Goal: Transaction & Acquisition: Book appointment/travel/reservation

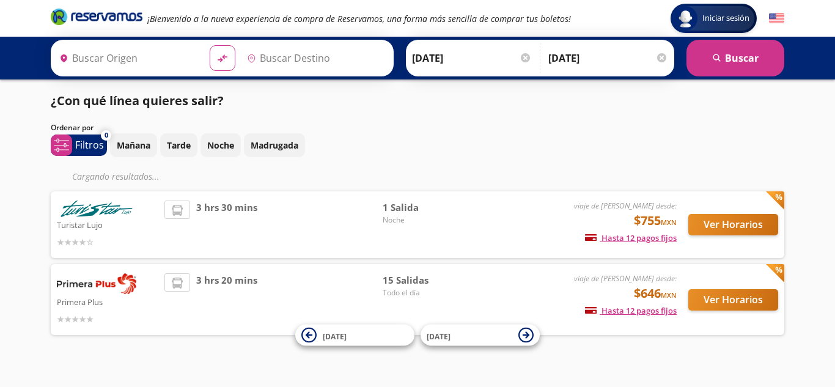
type input "[GEOGRAPHIC_DATA], [GEOGRAPHIC_DATA]"
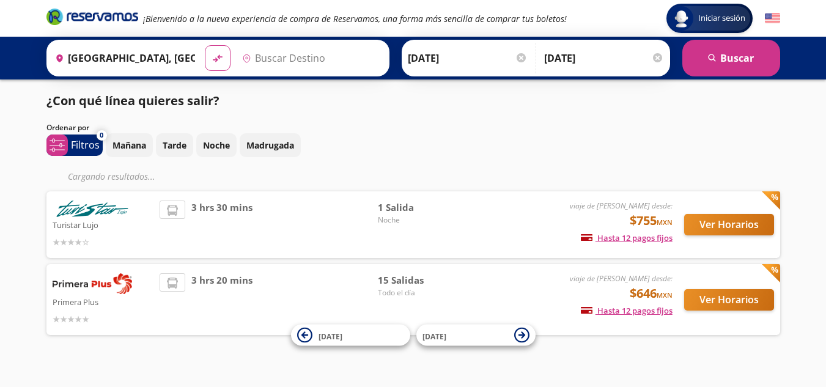
type input "[GEOGRAPHIC_DATA], [GEOGRAPHIC_DATA]"
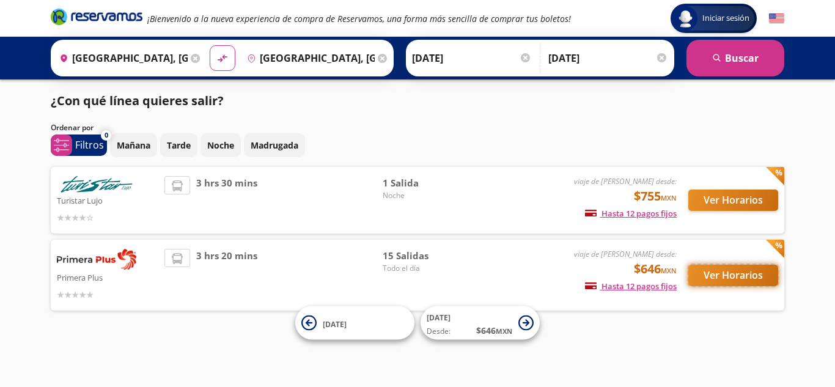
click at [722, 273] on button "Ver Horarios" at bounding box center [733, 275] width 90 height 21
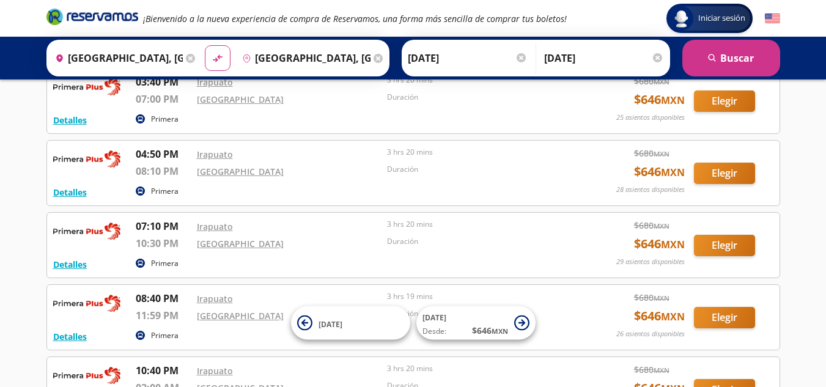
scroll to position [827, 0]
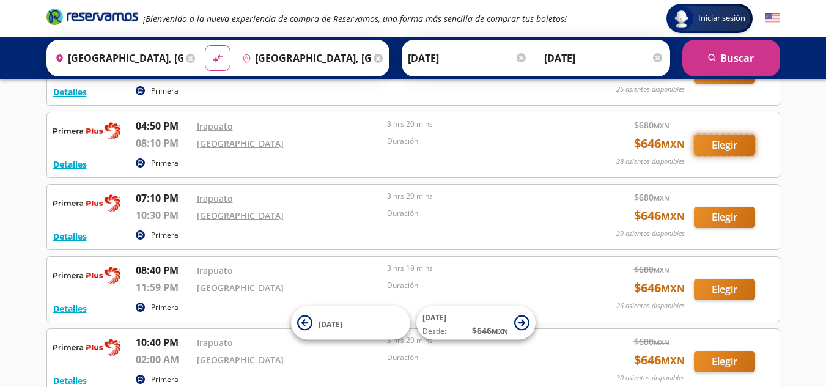
click at [721, 141] on button "Elegir" at bounding box center [724, 144] width 61 height 21
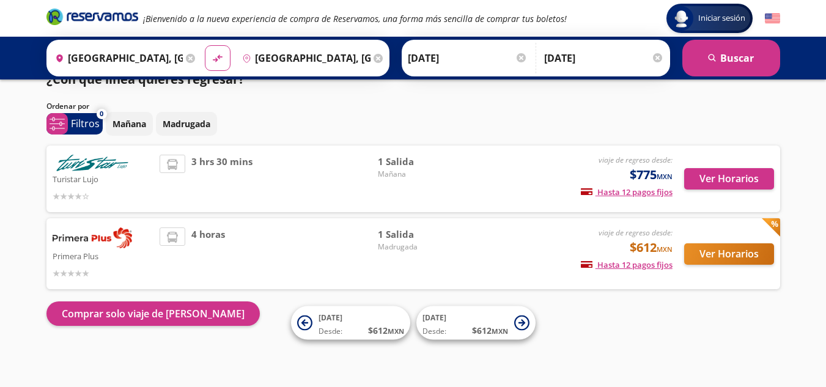
scroll to position [21, 0]
click at [520, 320] on icon at bounding box center [521, 322] width 15 height 15
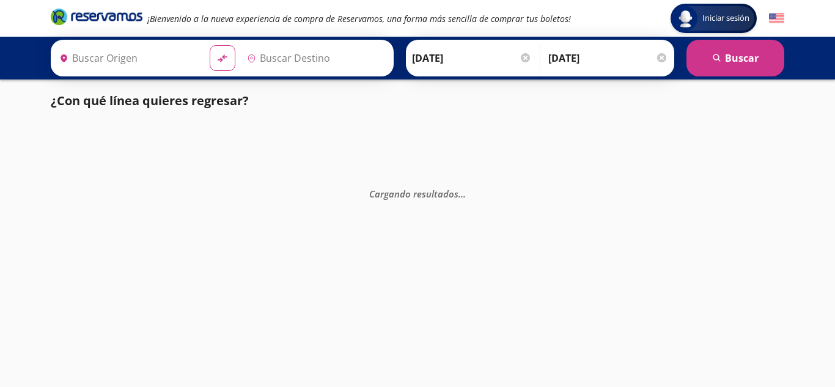
type input "[GEOGRAPHIC_DATA], [GEOGRAPHIC_DATA]"
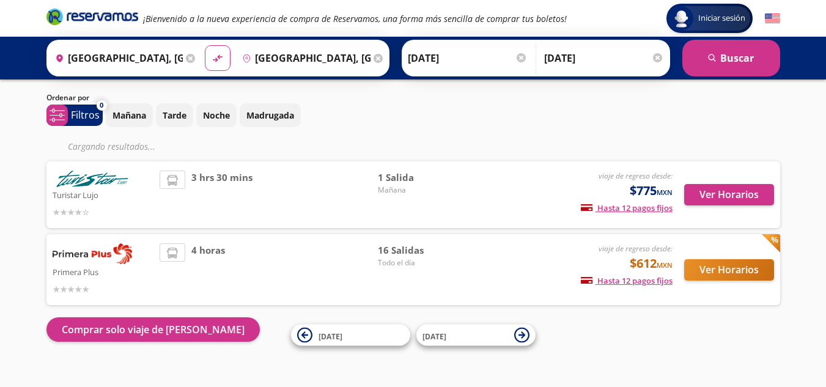
scroll to position [46, 0]
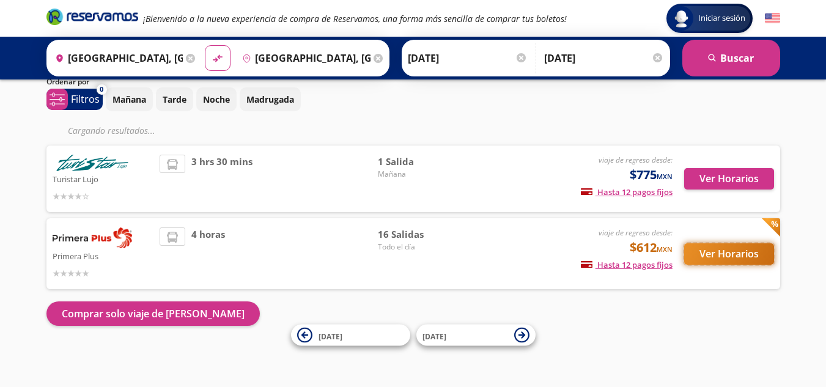
click at [722, 255] on button "Ver Horarios" at bounding box center [729, 253] width 90 height 21
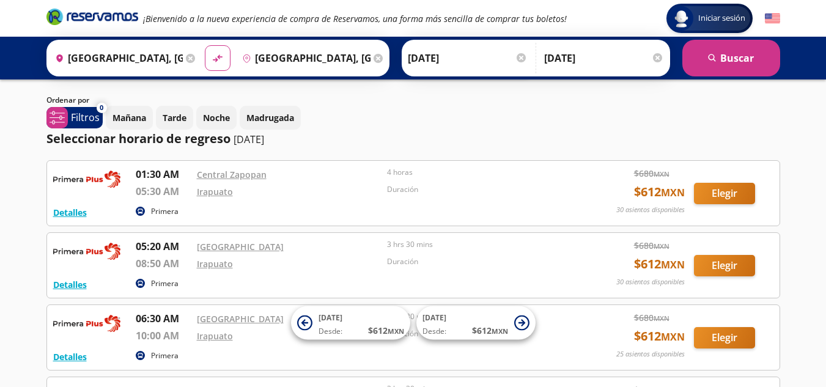
scroll to position [122, 0]
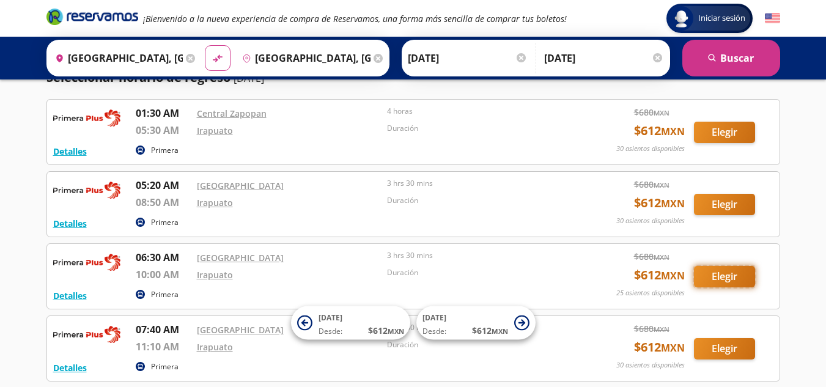
click at [703, 280] on button "Elegir" at bounding box center [724, 276] width 61 height 21
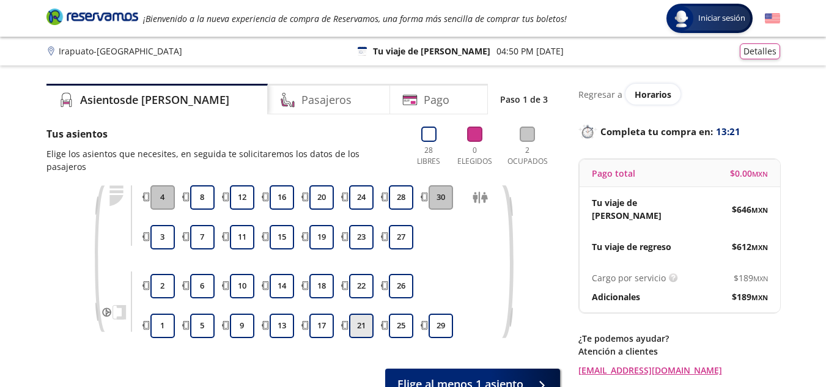
click at [367, 313] on button "21" at bounding box center [361, 325] width 24 height 24
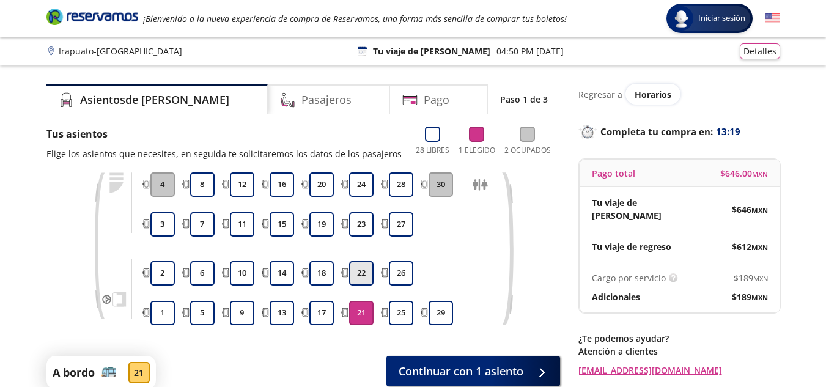
click at [365, 273] on button "22" at bounding box center [361, 273] width 24 height 24
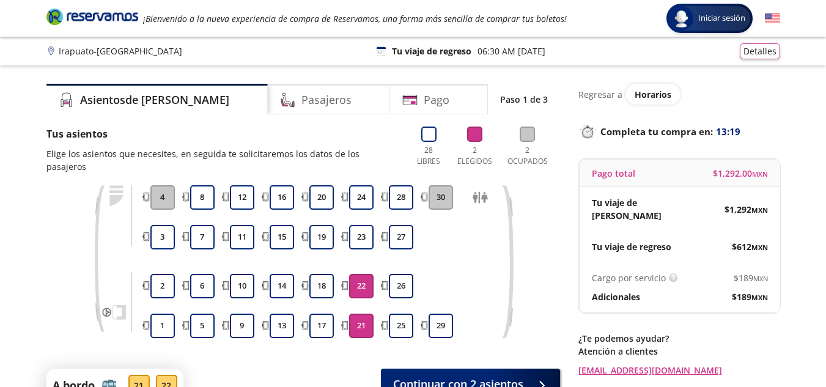
click at [366, 318] on button "21" at bounding box center [361, 325] width 24 height 24
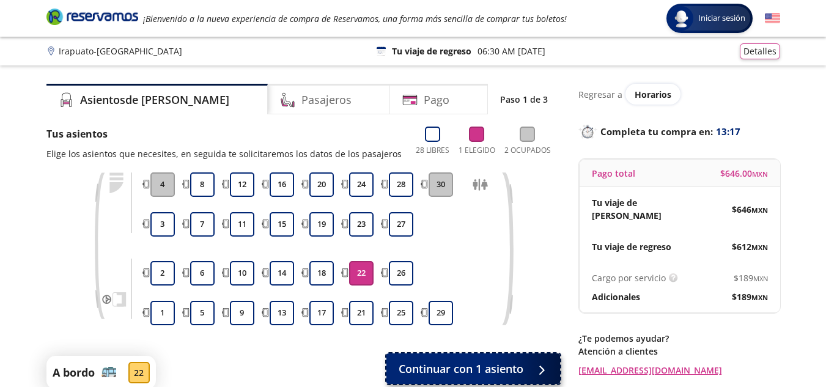
click at [537, 366] on div at bounding box center [538, 368] width 18 height 15
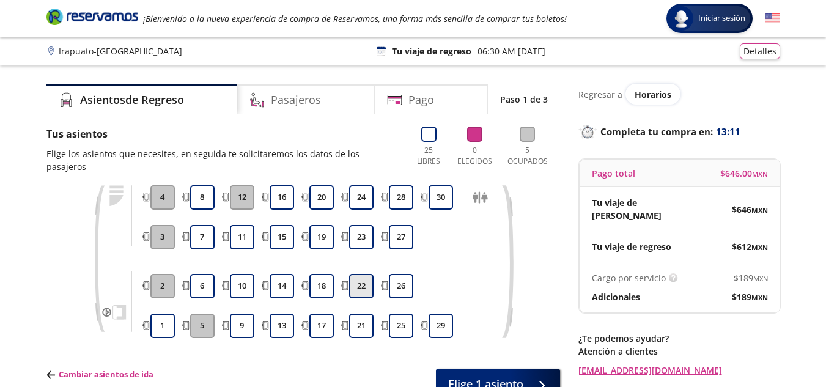
click at [371, 278] on button "22" at bounding box center [361, 286] width 24 height 24
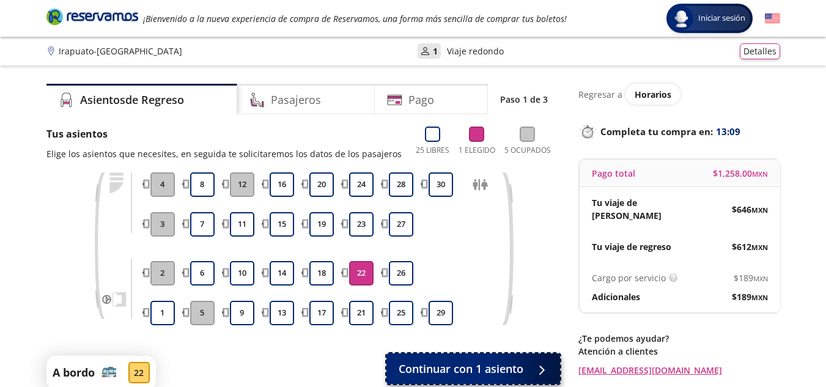
click at [480, 371] on span "Continuar con 1 asiento" at bounding box center [460, 369] width 125 height 16
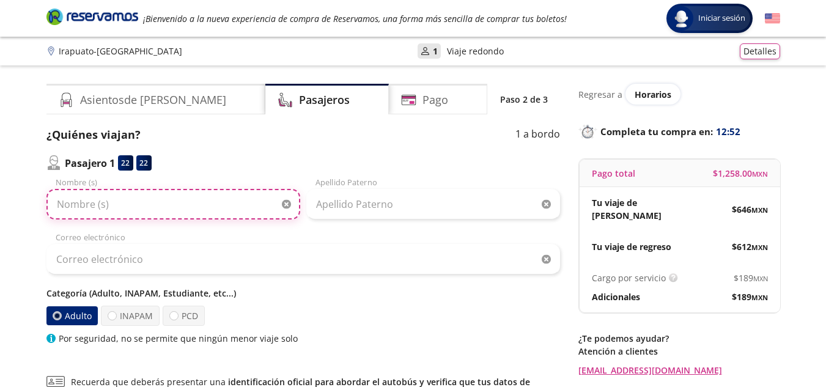
click at [127, 218] on input "Nombre (s)" at bounding box center [173, 204] width 254 height 31
type input "[PERSON_NAME]"
click at [136, 203] on input "[PERSON_NAME]" at bounding box center [173, 204] width 254 height 31
type input "[PERSON_NAME]"
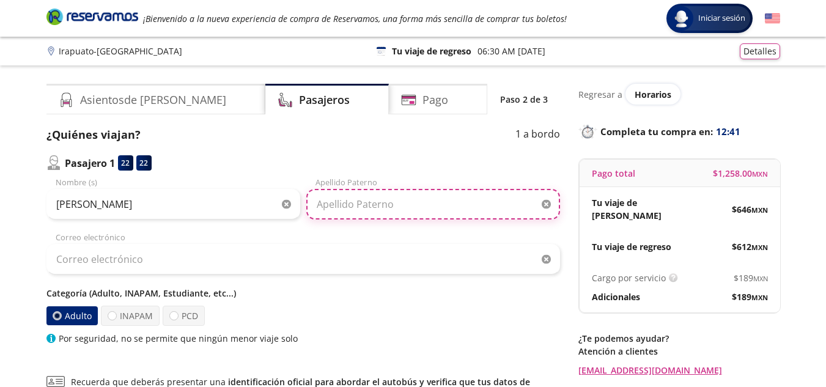
click at [333, 210] on input "Apellido Paterno" at bounding box center [433, 204] width 254 height 31
type input "[PERSON_NAME]"
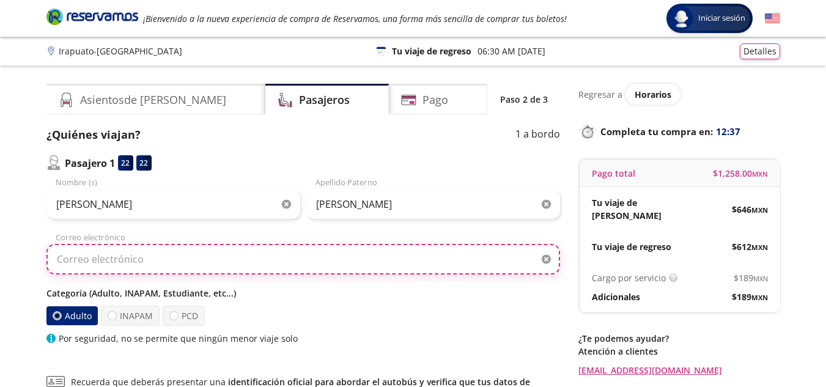
click at [186, 255] on input "Correo electrónico" at bounding box center [302, 259] width 513 height 31
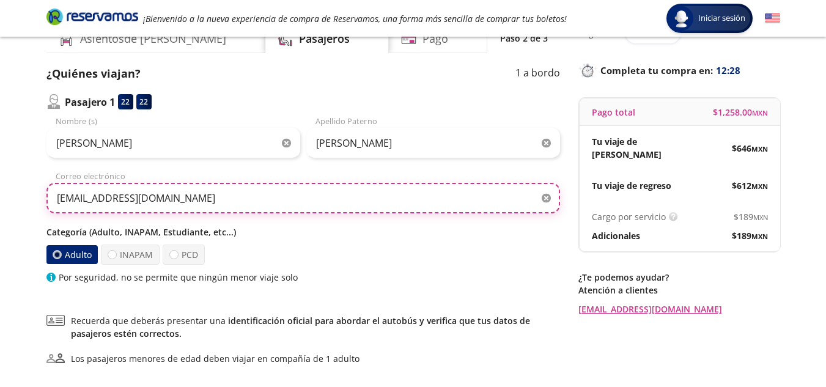
scroll to position [122, 0]
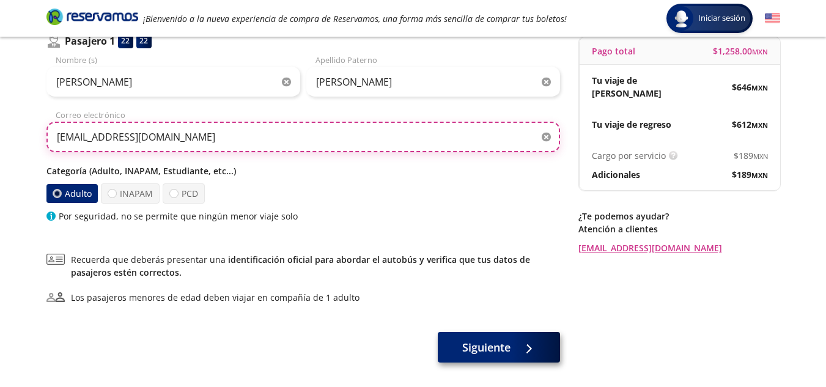
type input "[EMAIL_ADDRESS][DOMAIN_NAME]"
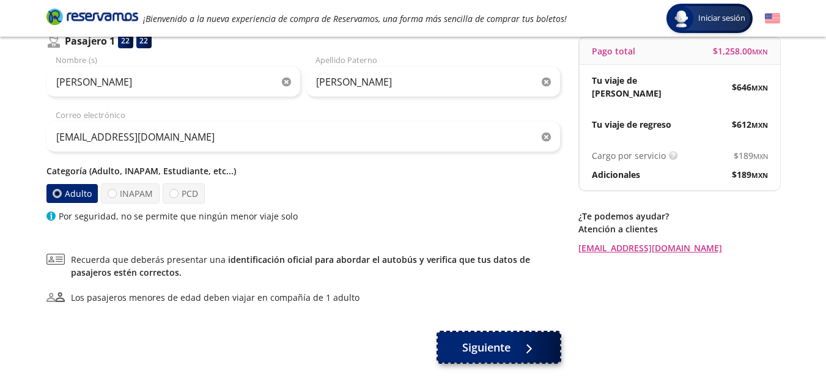
click at [486, 353] on span "Siguiente" at bounding box center [486, 347] width 48 height 16
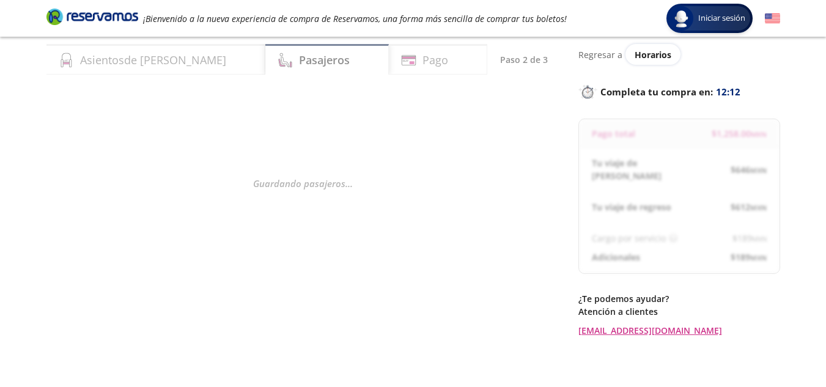
scroll to position [61, 0]
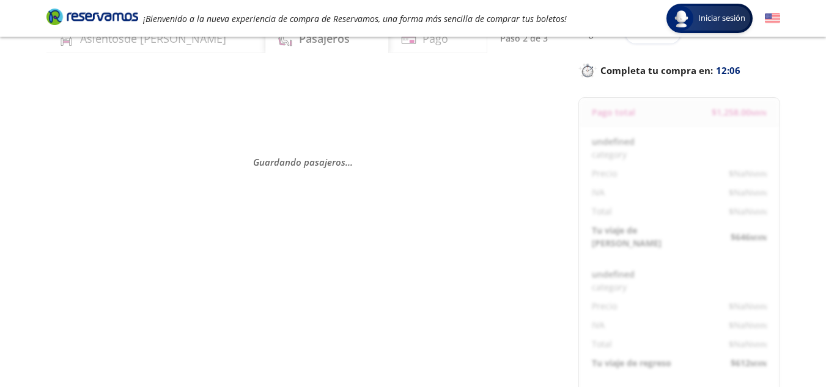
select select "MX"
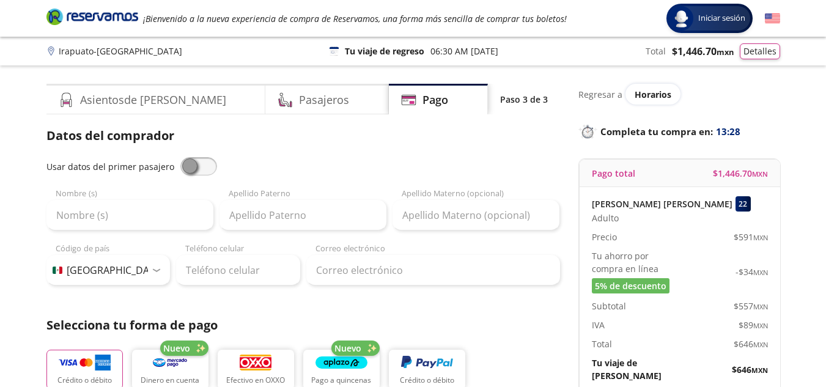
click at [188, 166] on span at bounding box center [198, 166] width 37 height 18
click at [180, 157] on input "checkbox" at bounding box center [180, 157] width 0 height 0
type input "[PERSON_NAME]"
type input "[EMAIL_ADDRESS][DOMAIN_NAME]"
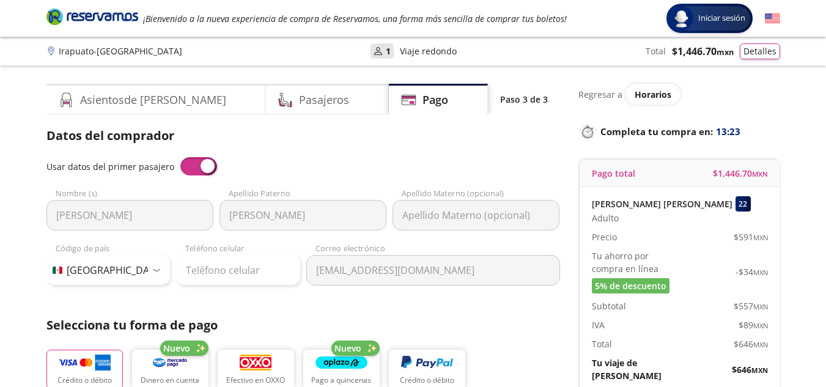
click at [207, 168] on span at bounding box center [198, 166] width 37 height 18
click at [180, 157] on input "checkbox" at bounding box center [180, 157] width 0 height 0
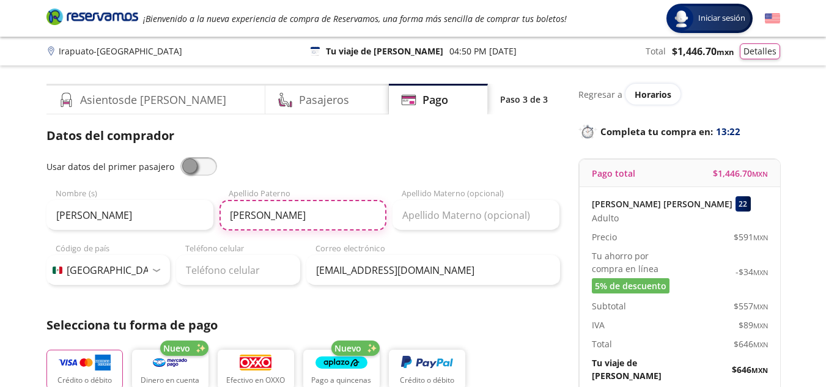
click at [298, 211] on input "[PERSON_NAME]" at bounding box center [302, 215] width 167 height 31
type input "[PERSON_NAME]"
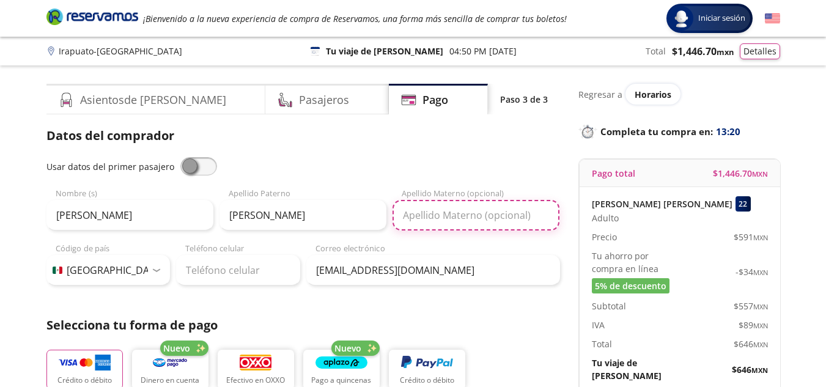
click at [482, 224] on input "Apellido Materno (opcional)" at bounding box center [475, 215] width 167 height 31
type input "[PERSON_NAME]"
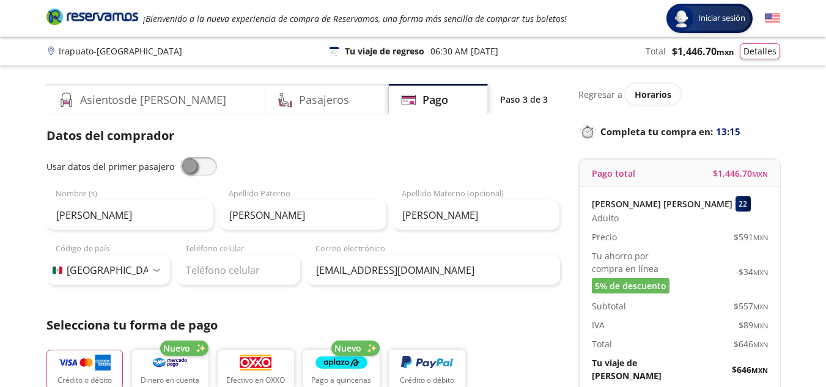
click at [495, 321] on p "Selecciona tu forma de pago" at bounding box center [302, 325] width 513 height 18
click at [447, 54] on p "06:30 AM [DATE]" at bounding box center [464, 51] width 68 height 13
click at [466, 49] on p "06:30 AM [DATE]" at bounding box center [464, 51] width 68 height 13
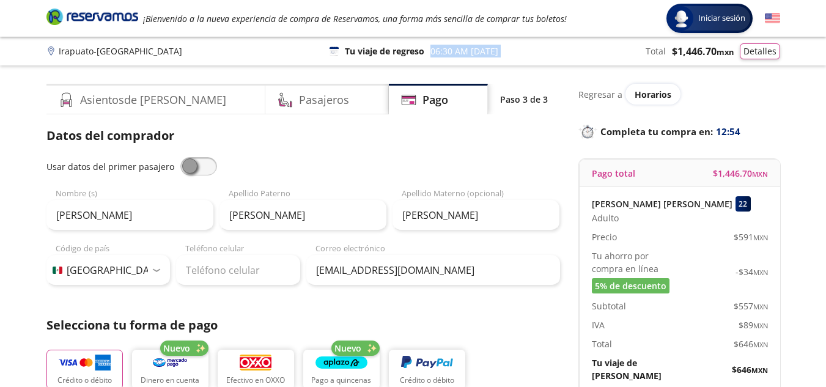
click at [472, 51] on p "06:30 AM [DATE]" at bounding box center [464, 51] width 68 height 13
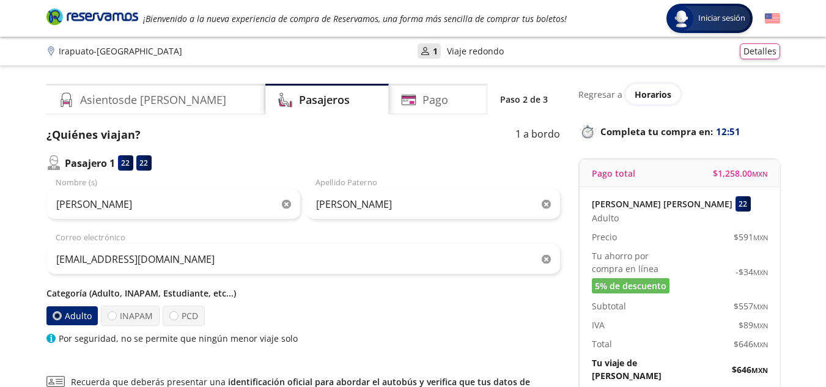
scroll to position [61, 0]
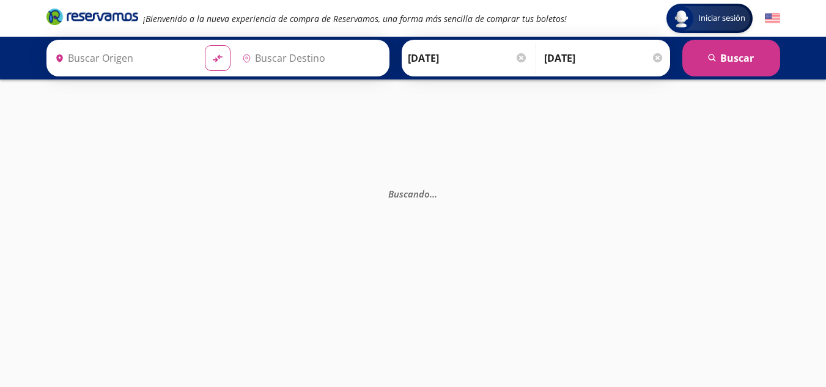
type input "[GEOGRAPHIC_DATA], [GEOGRAPHIC_DATA]"
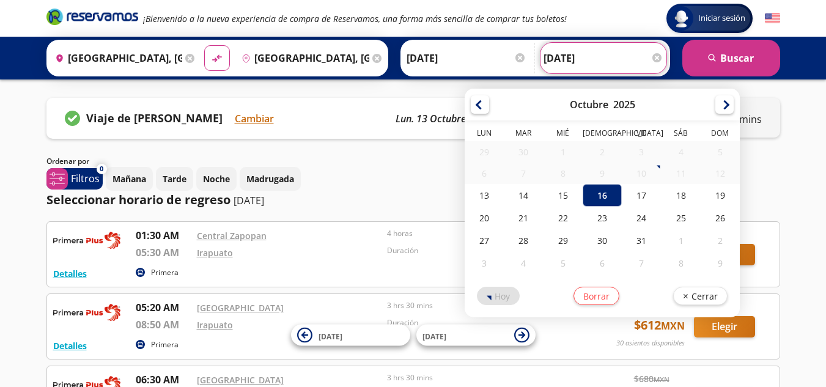
click at [549, 58] on input "[DATE]" at bounding box center [603, 58] width 120 height 31
click at [570, 194] on div "15" at bounding box center [562, 195] width 39 height 23
type input "[DATE]"
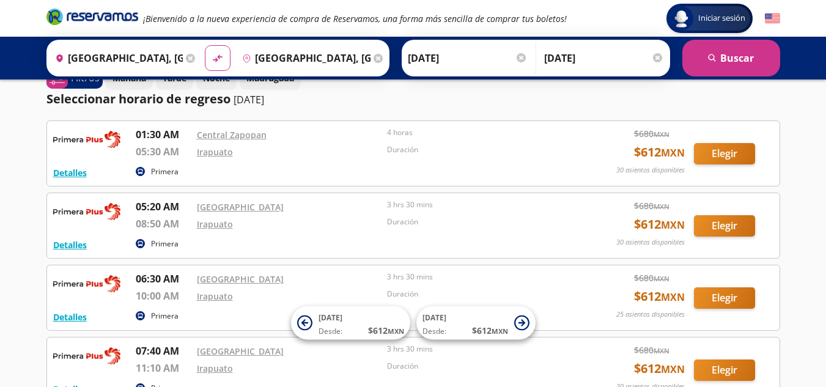
scroll to position [122, 0]
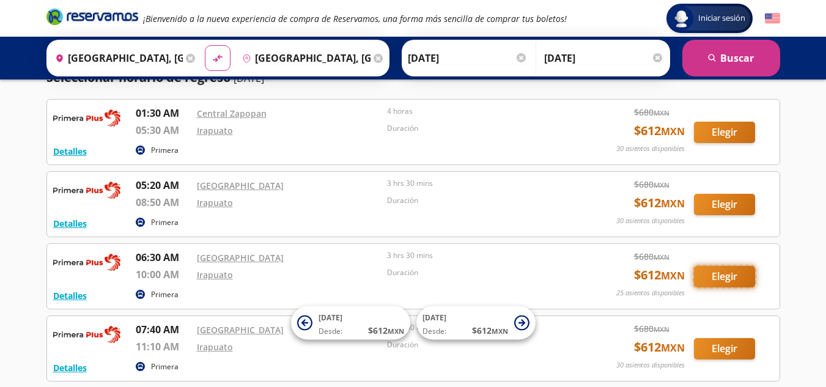
click at [741, 276] on button "Elegir" at bounding box center [724, 276] width 61 height 21
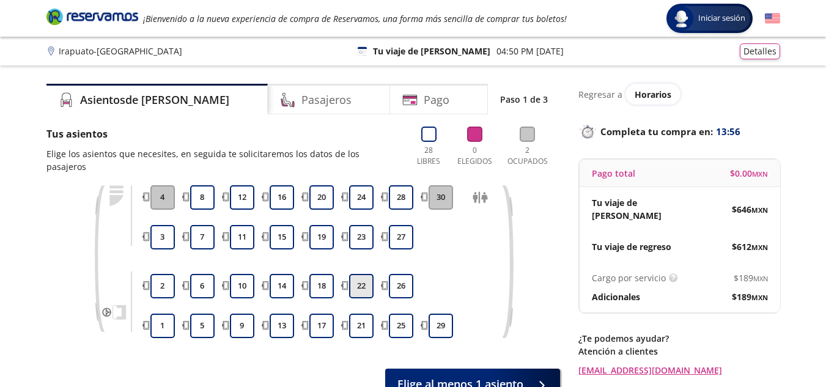
click at [370, 274] on button "22" at bounding box center [361, 286] width 24 height 24
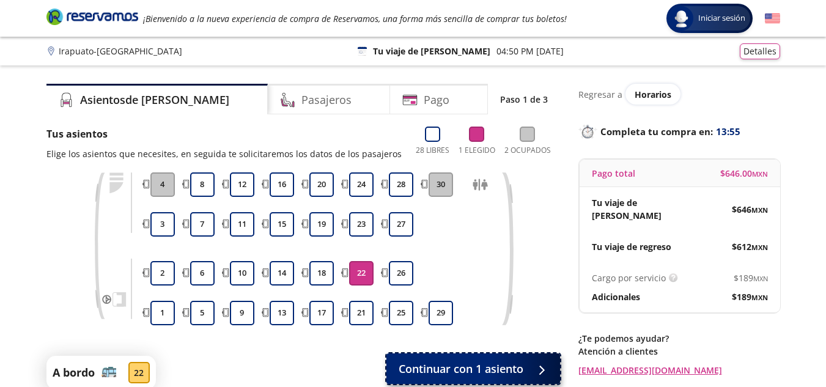
click at [436, 369] on span "Continuar con 1 asiento" at bounding box center [460, 369] width 125 height 16
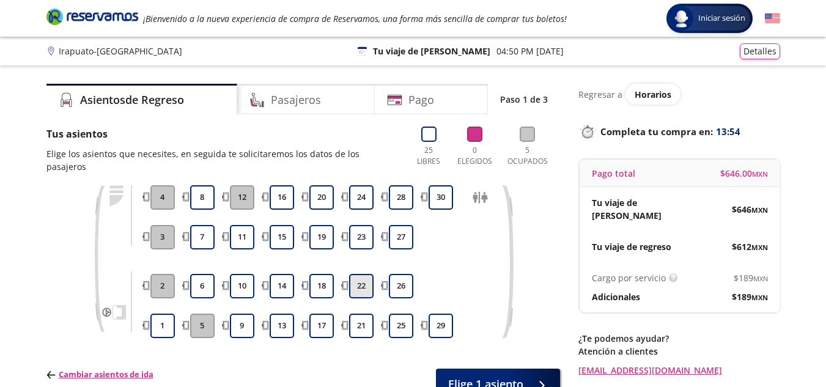
click at [372, 274] on button "22" at bounding box center [361, 286] width 24 height 24
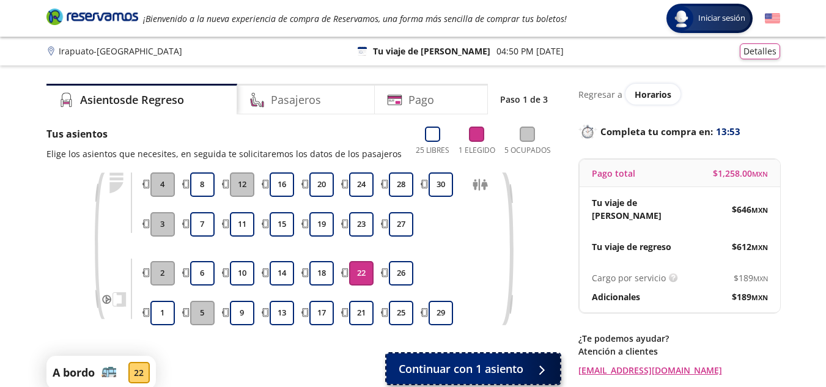
click at [468, 368] on span "Continuar con 1 asiento" at bounding box center [460, 369] width 125 height 16
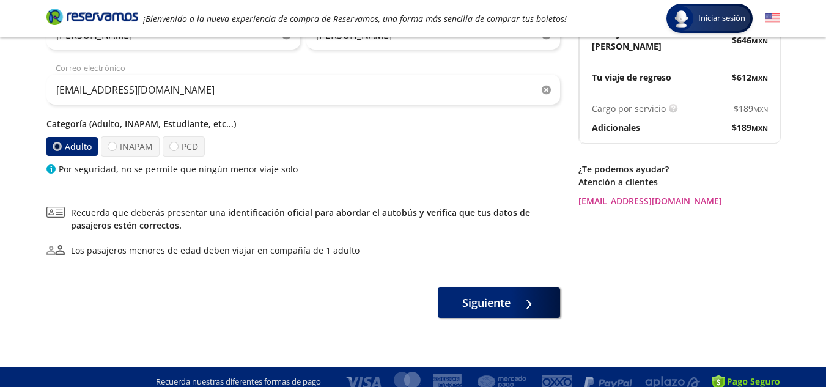
scroll to position [180, 0]
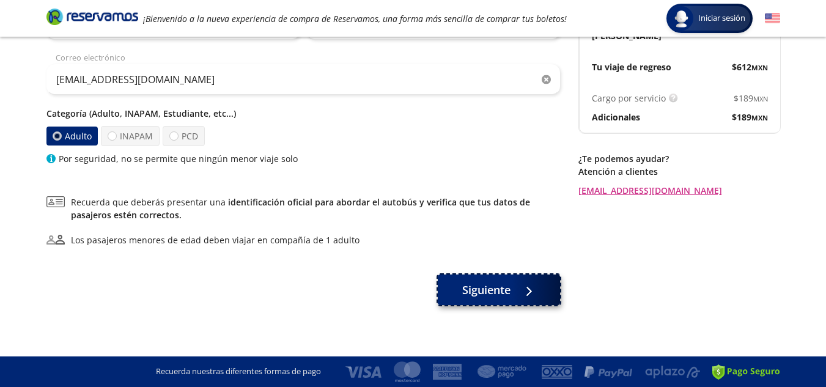
click at [480, 293] on span "Siguiente" at bounding box center [486, 290] width 48 height 16
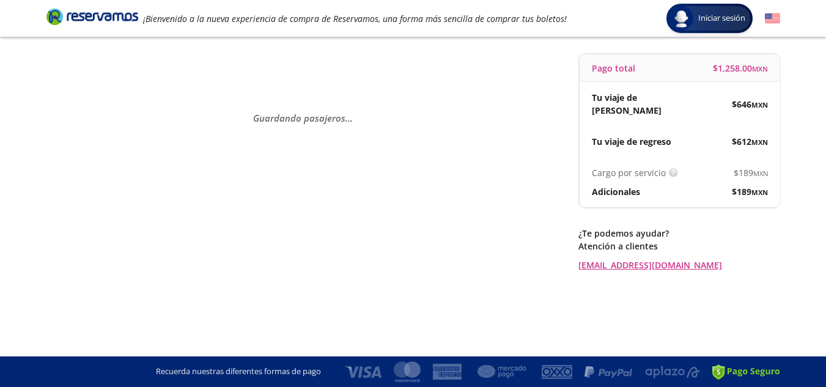
scroll to position [0, 0]
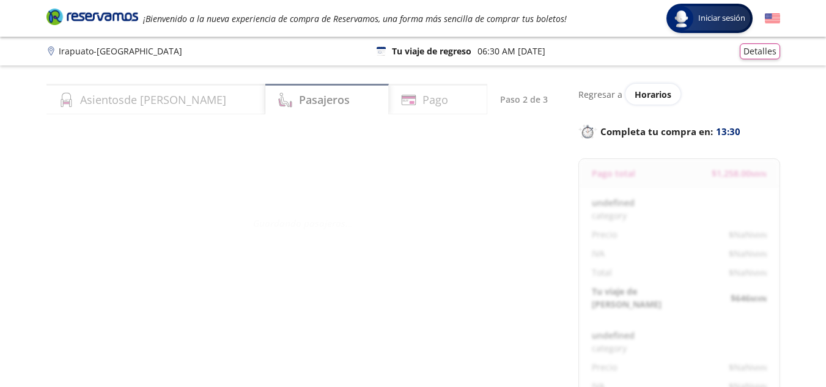
select select "MX"
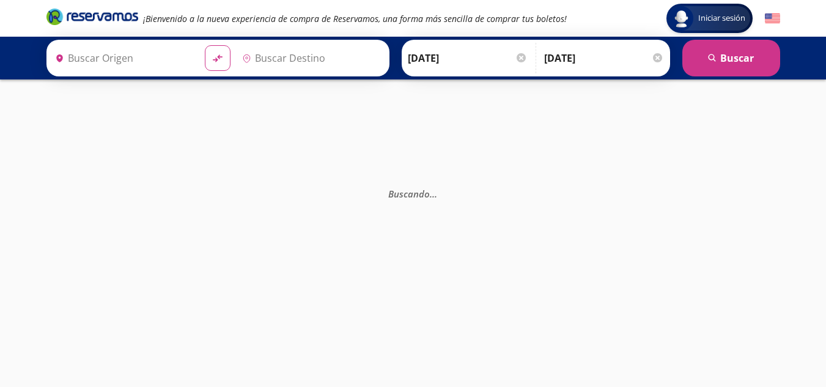
type input "[GEOGRAPHIC_DATA], [GEOGRAPHIC_DATA]"
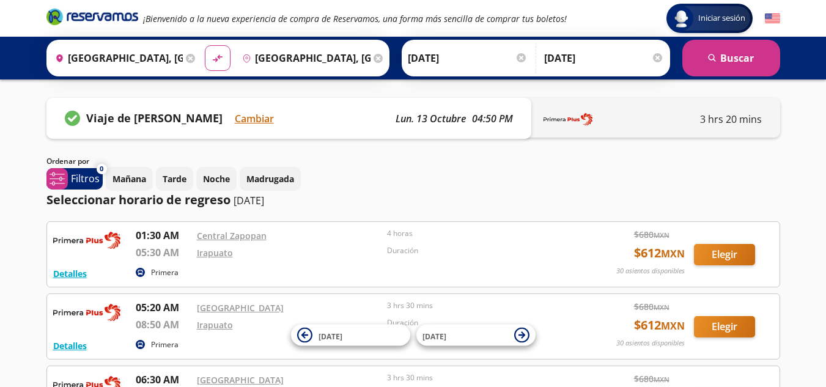
click at [563, 58] on input "[DATE]" at bounding box center [604, 58] width 120 height 31
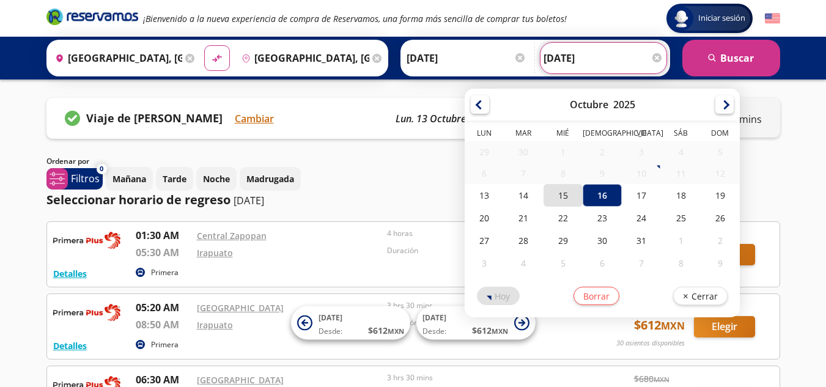
click at [560, 189] on div "15" at bounding box center [562, 195] width 39 height 23
type input "[DATE]"
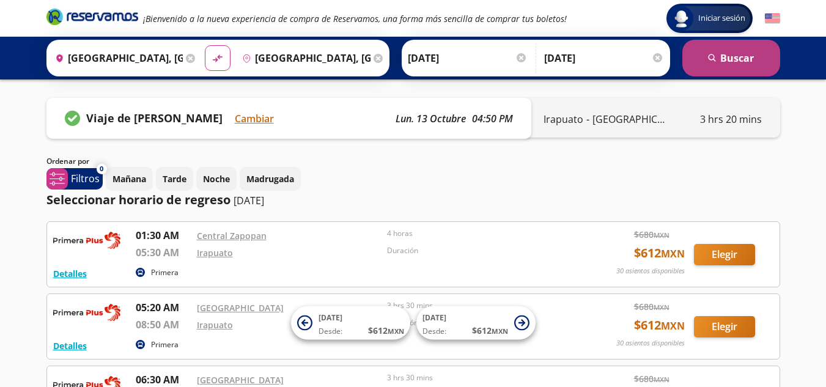
click at [707, 72] on button "search [GEOGRAPHIC_DATA]" at bounding box center [731, 58] width 98 height 37
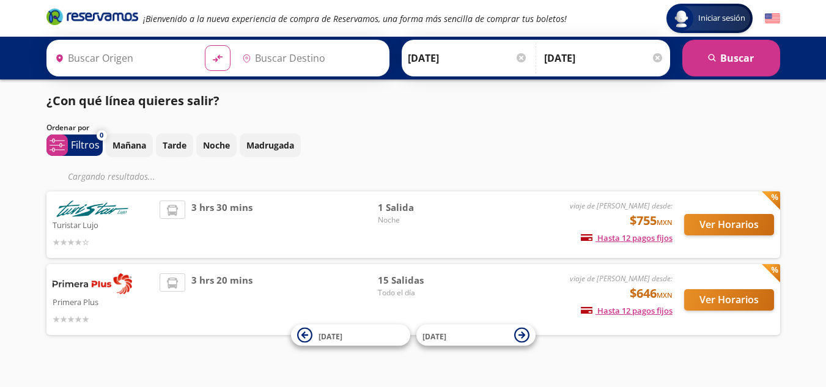
type input "[GEOGRAPHIC_DATA], [GEOGRAPHIC_DATA]"
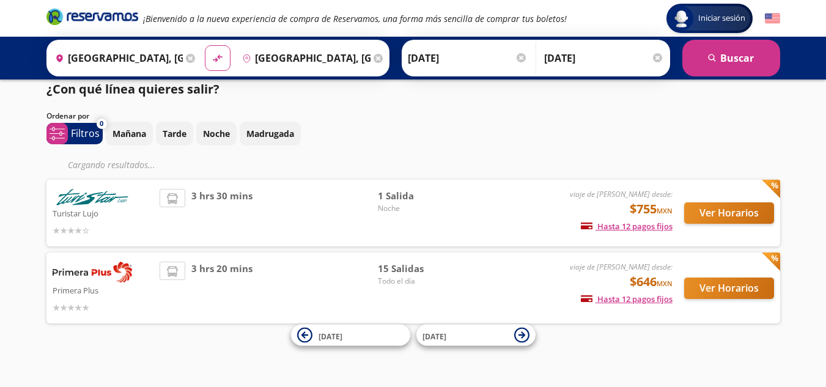
scroll to position [15, 0]
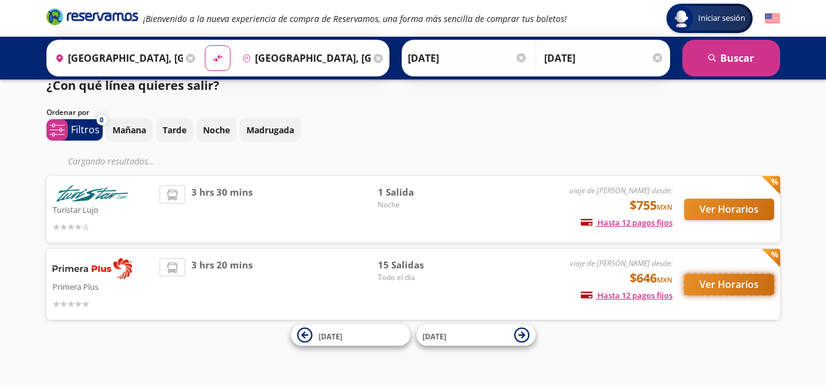
click at [745, 283] on button "Ver Horarios" at bounding box center [729, 284] width 90 height 21
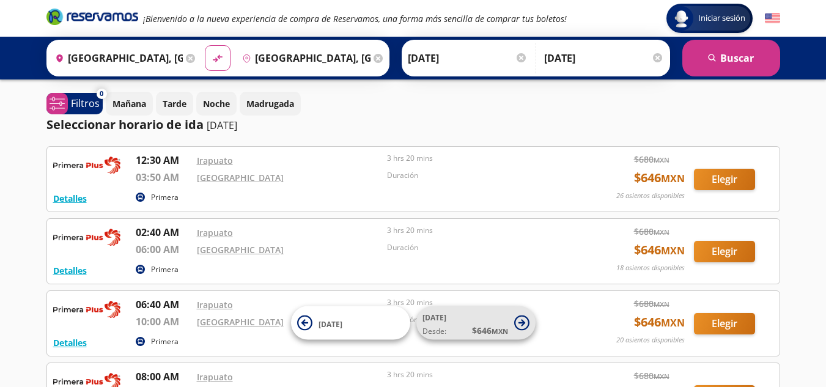
click at [522, 319] on icon at bounding box center [521, 322] width 15 height 15
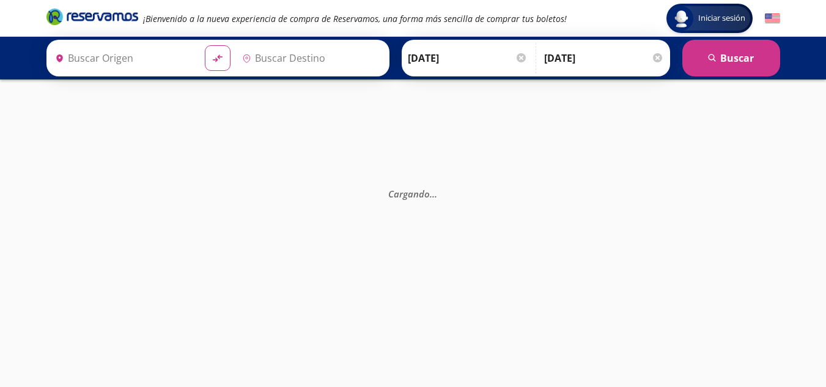
type input "[GEOGRAPHIC_DATA], [GEOGRAPHIC_DATA]"
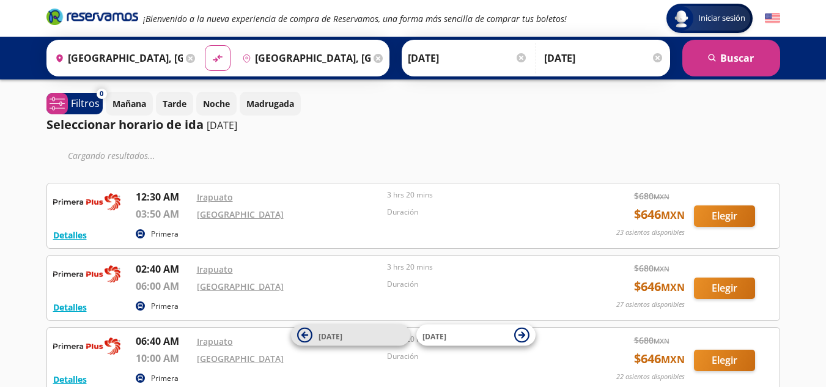
click at [294, 332] on button "[DATE]" at bounding box center [350, 334] width 119 height 21
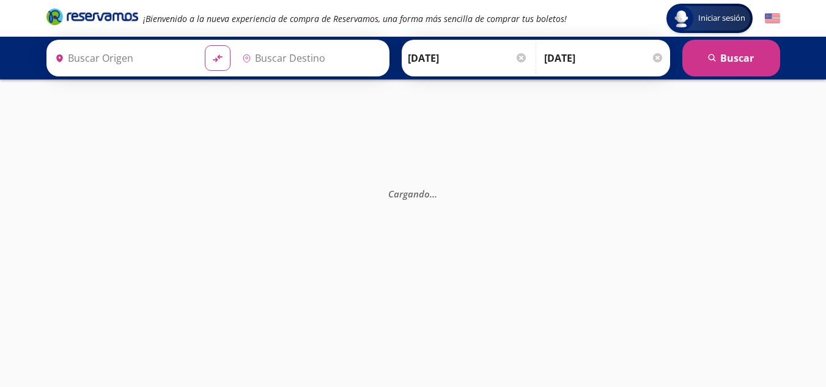
type input "[GEOGRAPHIC_DATA], [GEOGRAPHIC_DATA]"
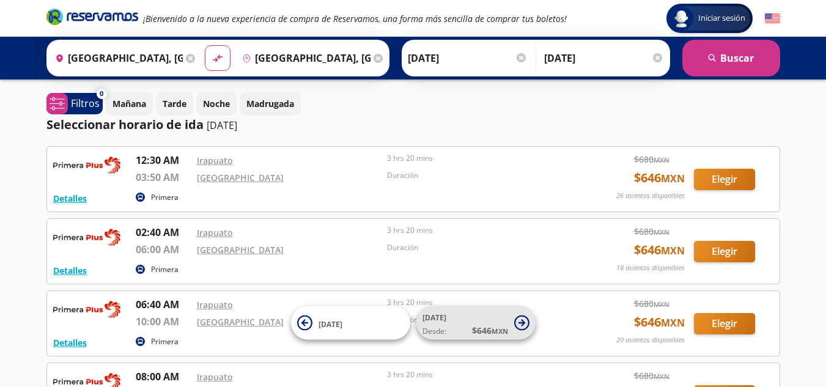
click at [517, 316] on icon at bounding box center [521, 322] width 15 height 15
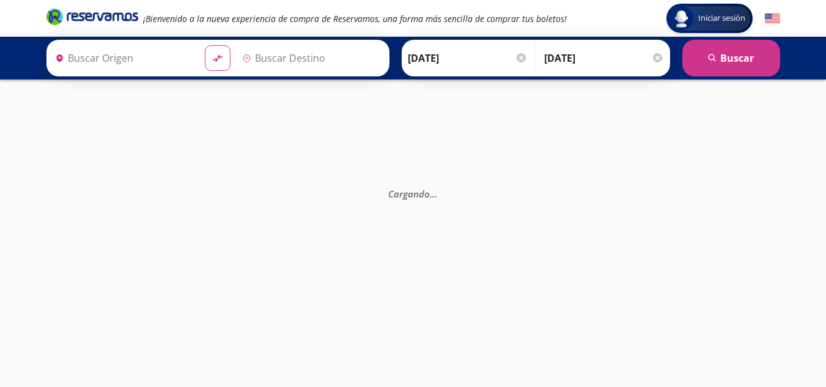
type input "[GEOGRAPHIC_DATA], [GEOGRAPHIC_DATA]"
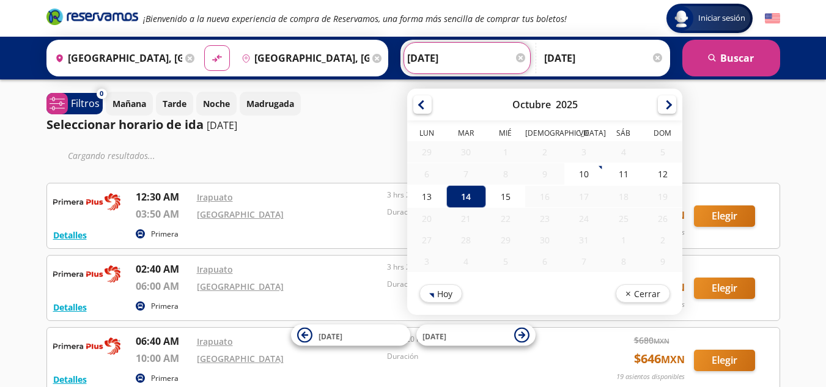
click at [441, 60] on input "[DATE]" at bounding box center [467, 58] width 120 height 31
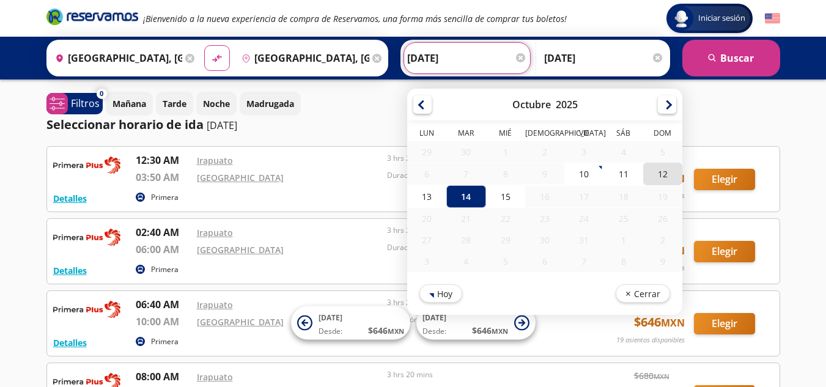
click at [659, 180] on div "12" at bounding box center [661, 174] width 39 height 23
type input "[DATE]"
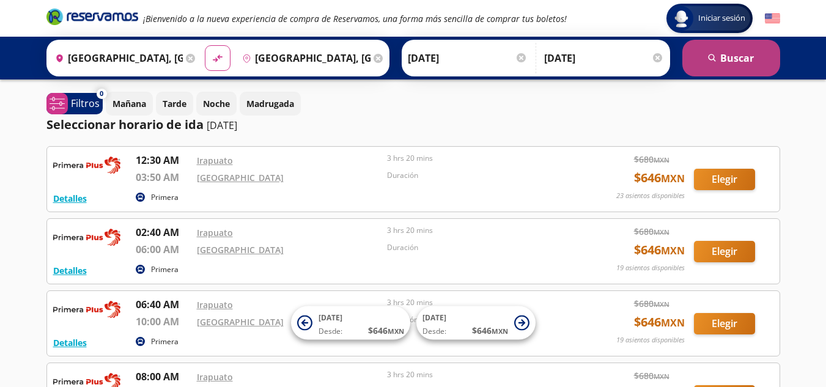
click at [709, 63] on button "search [GEOGRAPHIC_DATA]" at bounding box center [731, 58] width 98 height 37
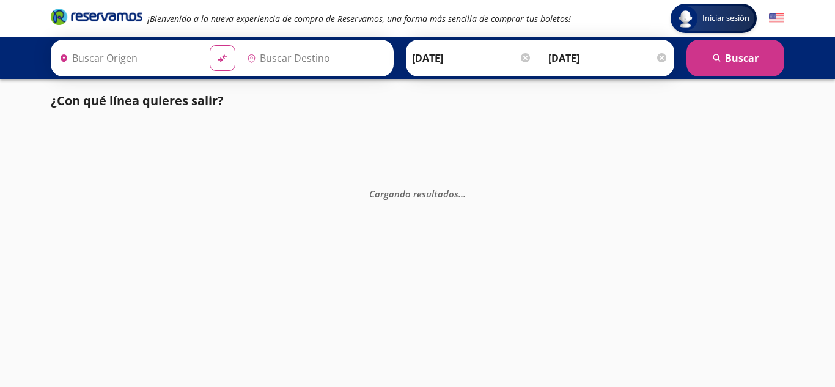
type input "[GEOGRAPHIC_DATA], [GEOGRAPHIC_DATA]"
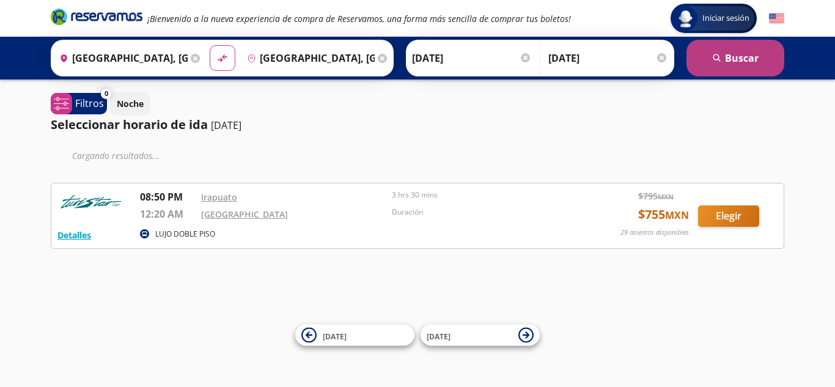
click at [725, 59] on button "search [GEOGRAPHIC_DATA]" at bounding box center [735, 58] width 98 height 37
click at [716, 63] on button "search [GEOGRAPHIC_DATA]" at bounding box center [735, 58] width 98 height 37
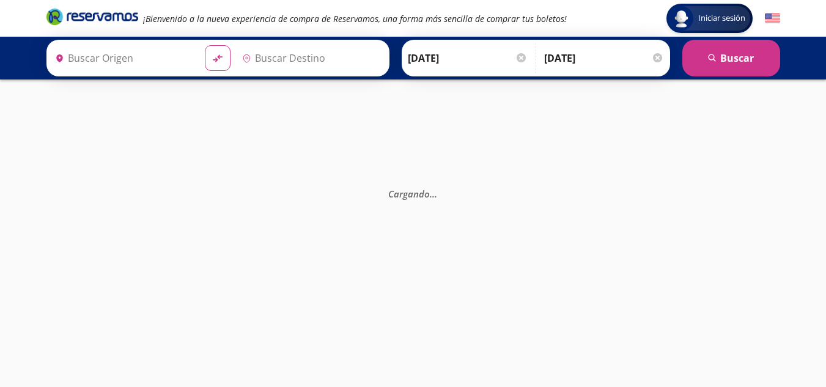
type input "[GEOGRAPHIC_DATA], [GEOGRAPHIC_DATA]"
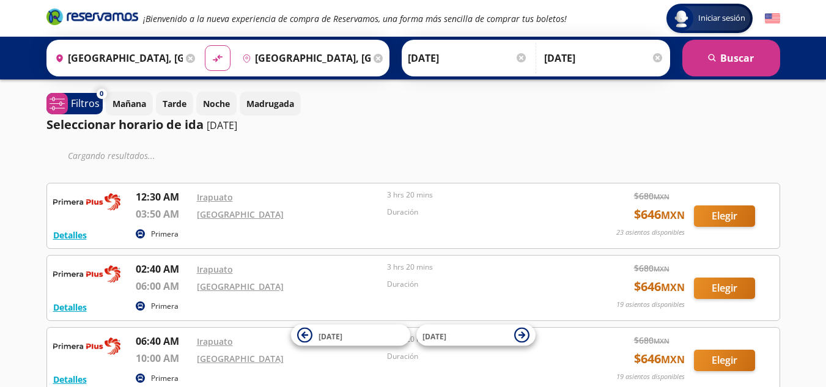
click at [433, 59] on input "[DATE]" at bounding box center [468, 58] width 120 height 31
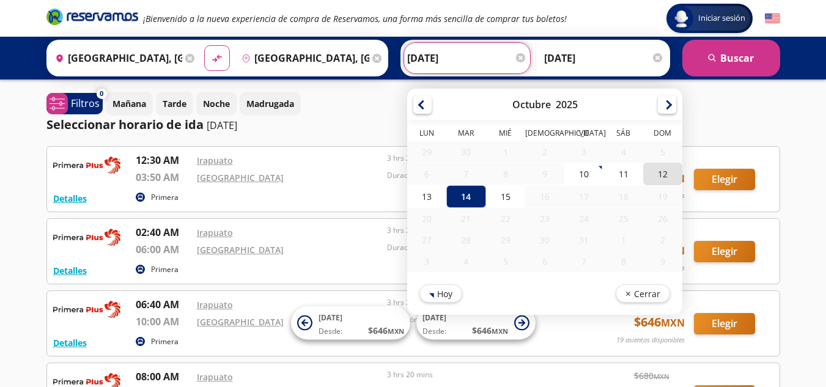
click at [664, 177] on div "12" at bounding box center [661, 174] width 39 height 23
type input "[DATE]"
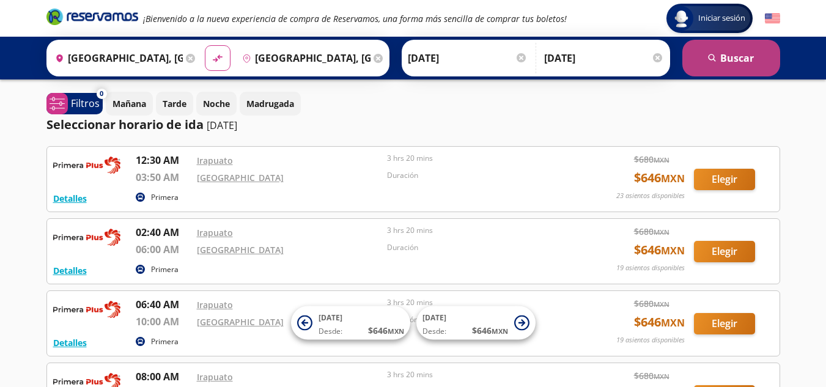
click at [714, 57] on icon "search" at bounding box center [712, 58] width 9 height 9
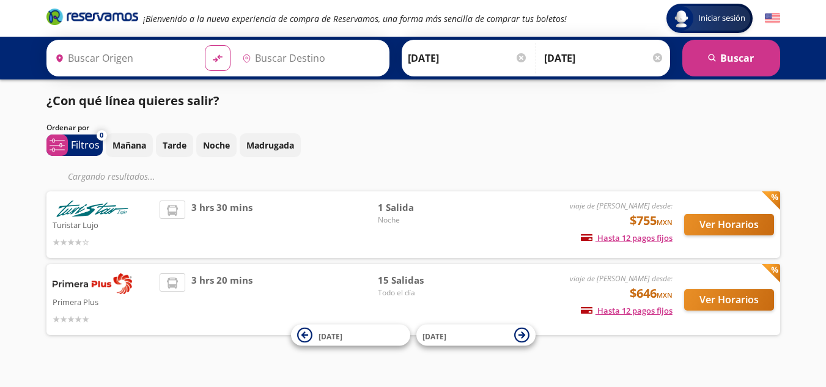
type input "[GEOGRAPHIC_DATA], [GEOGRAPHIC_DATA]"
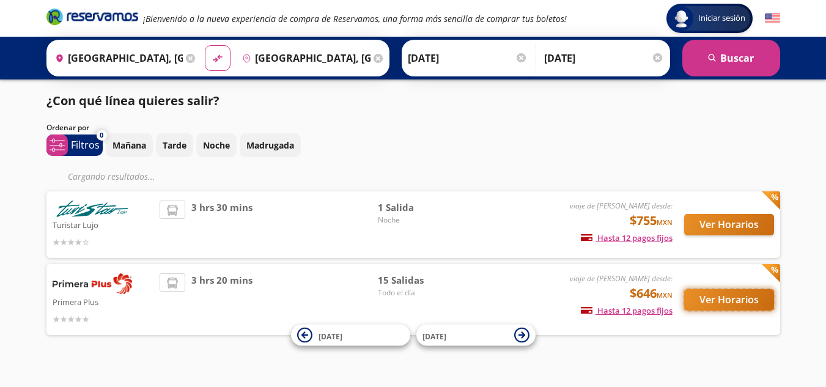
click at [719, 294] on button "Ver Horarios" at bounding box center [729, 299] width 90 height 21
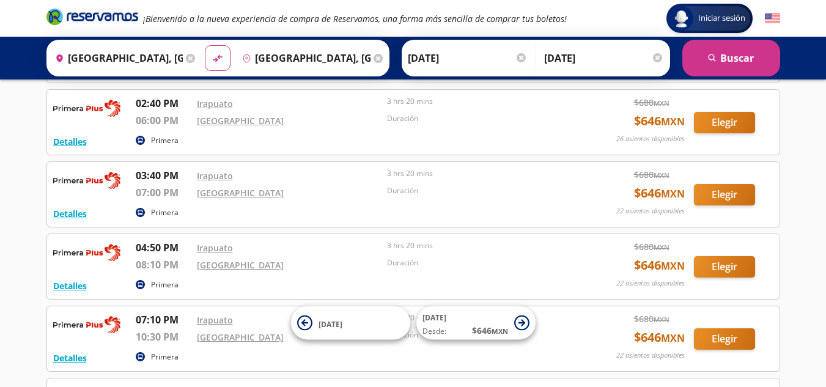
scroll to position [733, 0]
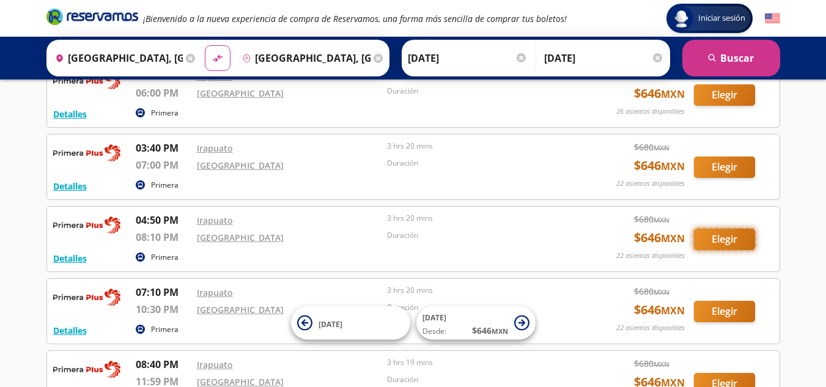
click at [741, 234] on button "Elegir" at bounding box center [724, 239] width 61 height 21
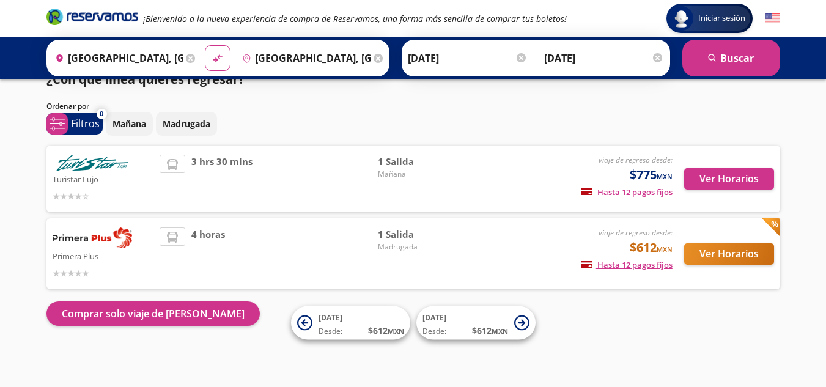
scroll to position [21, 0]
click at [428, 317] on span "[DATE]" at bounding box center [434, 317] width 24 height 10
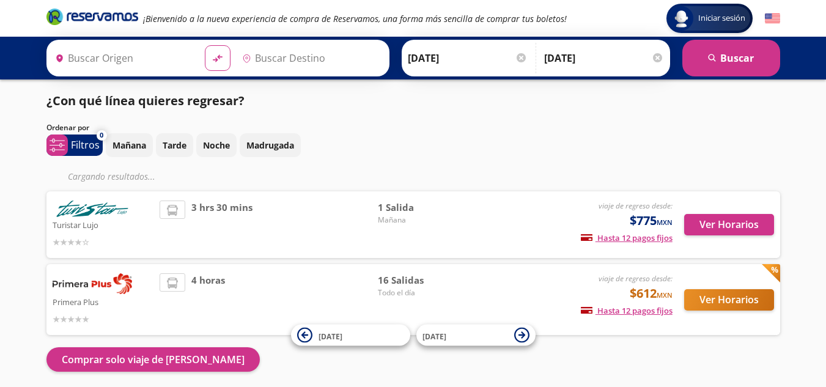
type input "[GEOGRAPHIC_DATA], [GEOGRAPHIC_DATA]"
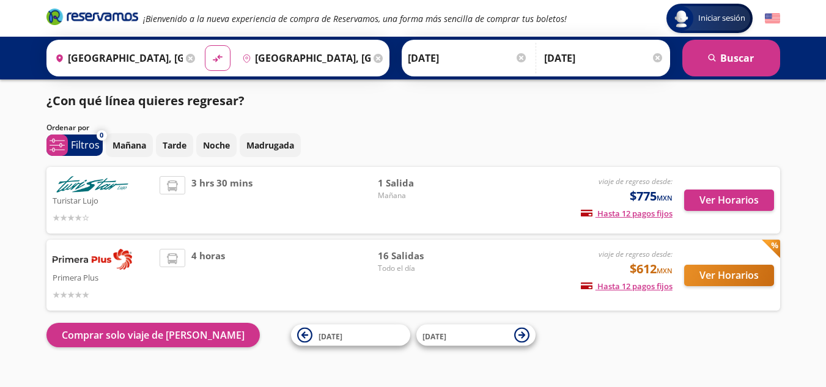
click at [544, 54] on input "[DATE]" at bounding box center [604, 58] width 120 height 31
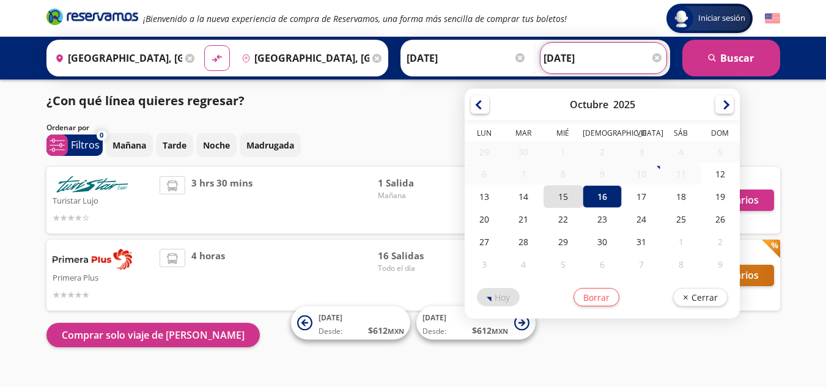
click at [558, 202] on div "15" at bounding box center [562, 196] width 39 height 23
type input "[DATE]"
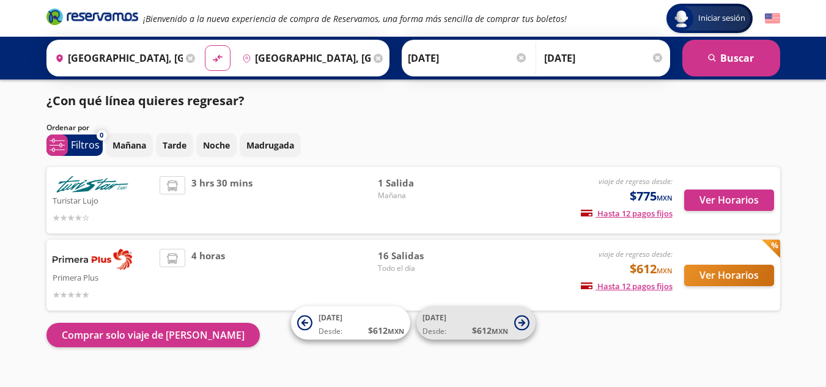
click at [448, 317] on span "[DATE] Desde: $ 612 MXN" at bounding box center [465, 322] width 86 height 27
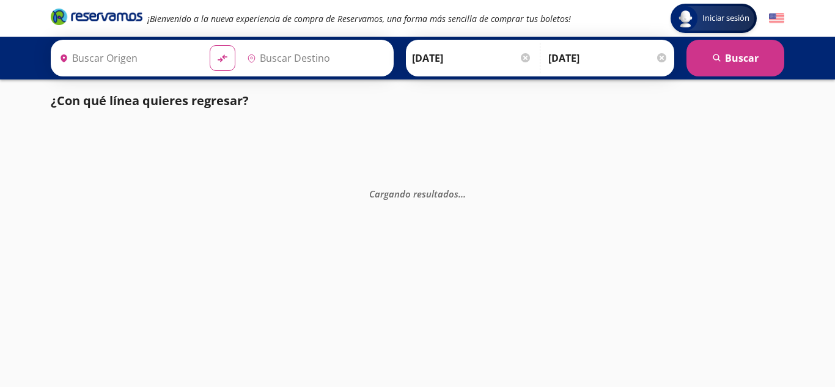
type input "[GEOGRAPHIC_DATA], [GEOGRAPHIC_DATA]"
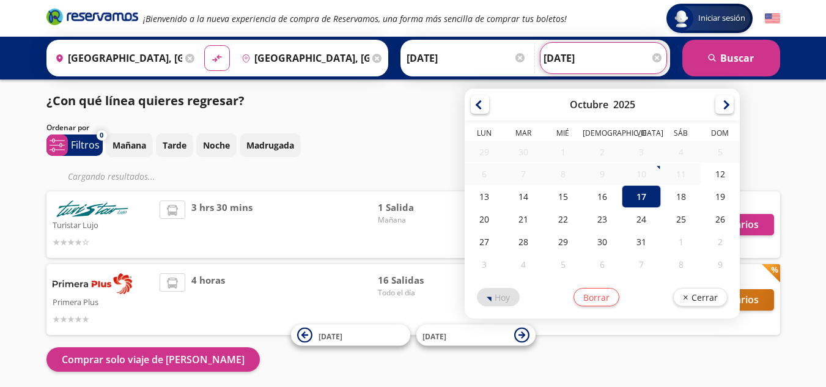
click at [550, 62] on input "[DATE]" at bounding box center [603, 58] width 120 height 31
click at [558, 191] on div "15" at bounding box center [562, 196] width 39 height 23
type input "[DATE]"
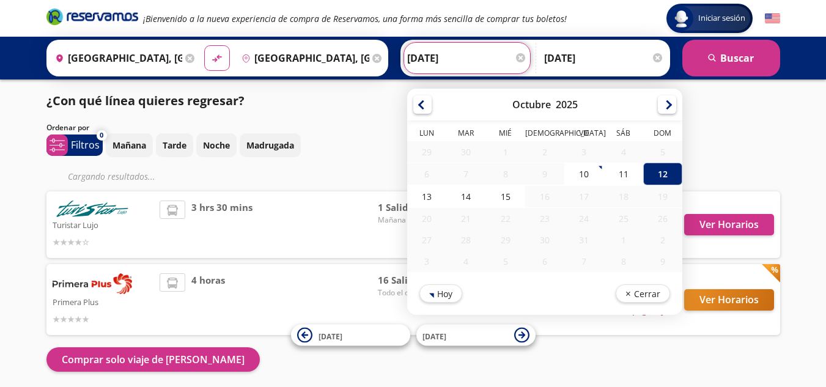
click at [412, 59] on input "[DATE]" at bounding box center [467, 58] width 120 height 31
